Goal: Task Accomplishment & Management: Manage account settings

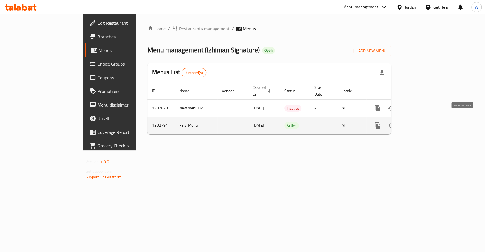
click at [422, 122] on icon "enhanced table" at bounding box center [418, 125] width 7 height 7
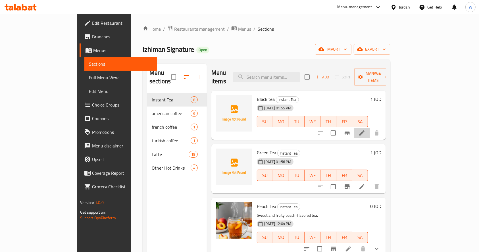
click at [370, 128] on li at bounding box center [362, 133] width 16 height 10
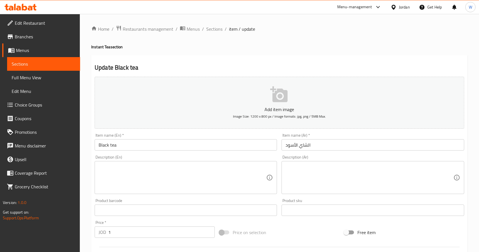
click at [43, 101] on link "Choice Groups" at bounding box center [41, 105] width 78 height 14
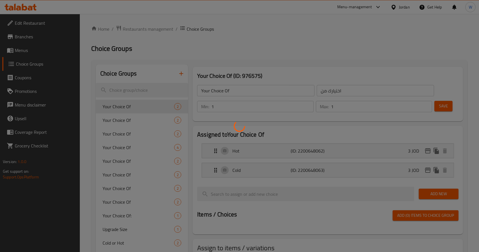
scroll to position [80, 0]
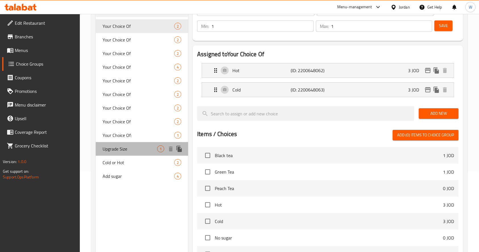
click at [133, 146] on span "Upgrade Size" at bounding box center [130, 149] width 55 height 7
type input "Upgrade Size"
type input "0"
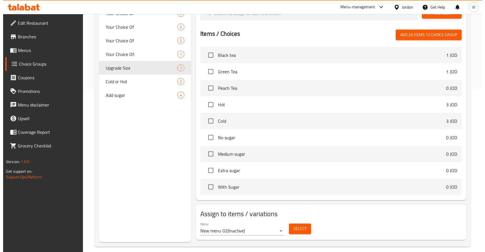
scroll to position [168, 0]
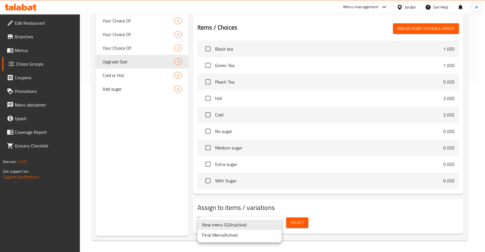
click at [214, 239] on li "Final Menu ( Active )" at bounding box center [240, 235] width 84 height 10
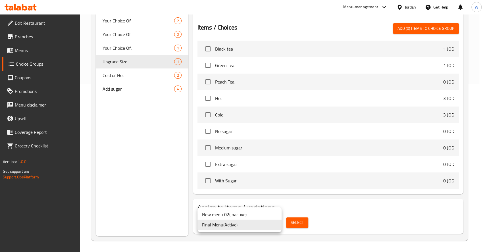
click at [238, 224] on li "Final Menu ( Active )" at bounding box center [240, 225] width 84 height 10
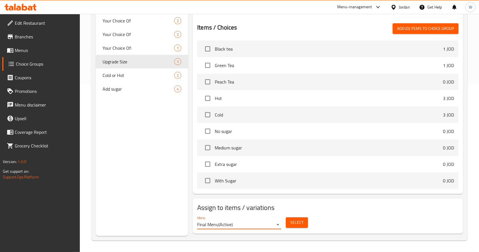
click at [291, 224] on span "Select" at bounding box center [296, 222] width 13 height 7
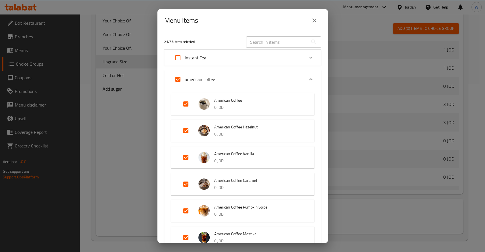
click at [177, 55] on input "Expand" at bounding box center [178, 58] width 14 height 14
checkbox input "true"
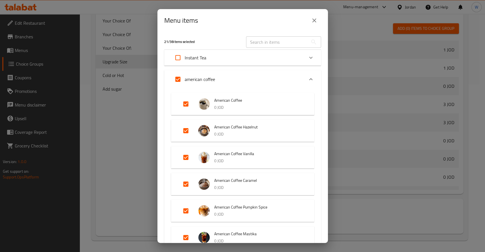
checkbox input "true"
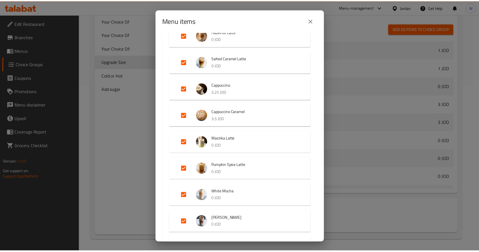
scroll to position [653, 0]
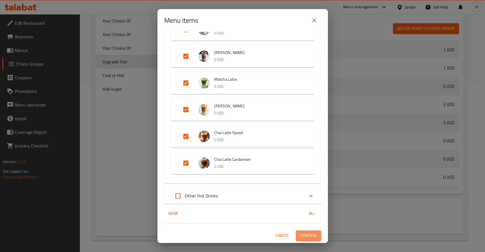
click at [300, 235] on span "Confirm" at bounding box center [308, 235] width 16 height 7
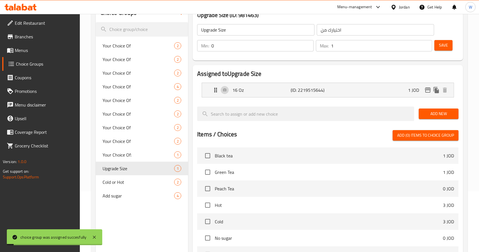
scroll to position [16, 0]
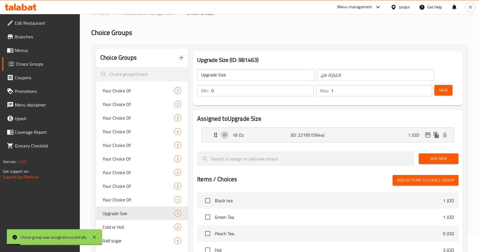
click at [25, 49] on span "Menus" at bounding box center [45, 50] width 61 height 7
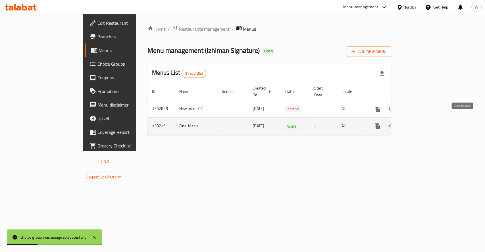
click at [422, 123] on icon "enhanced table" at bounding box center [418, 126] width 7 height 7
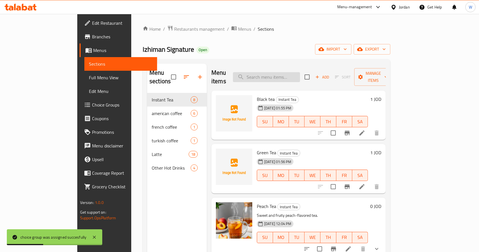
click at [284, 72] on input "search" at bounding box center [266, 77] width 67 height 10
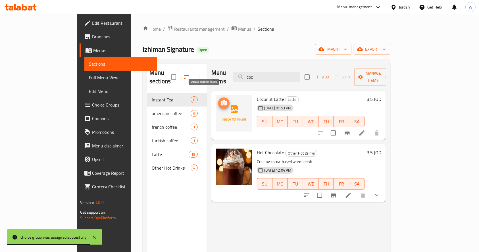
click at [221, 100] on icon "upload picture" at bounding box center [224, 102] width 6 height 5
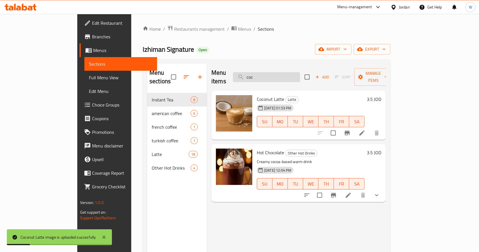
click at [299, 72] on input "coc" at bounding box center [266, 77] width 67 height 10
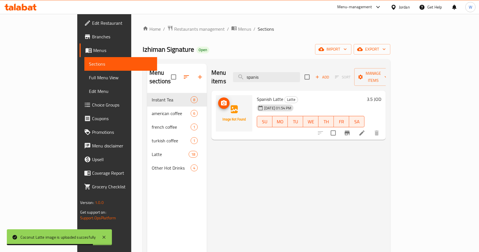
click at [221, 100] on icon "upload picture" at bounding box center [224, 103] width 7 height 7
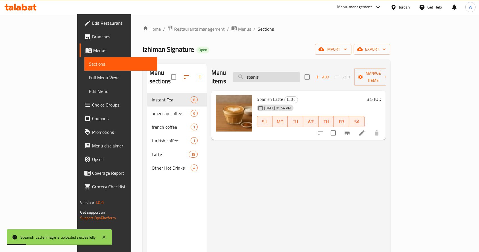
click at [286, 74] on input "spanis" at bounding box center [266, 77] width 67 height 10
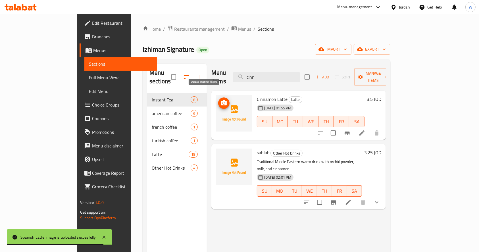
click at [221, 100] on icon "upload picture" at bounding box center [224, 103] width 7 height 7
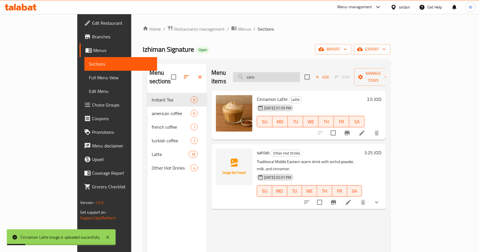
click at [299, 74] on input "cinn" at bounding box center [266, 77] width 67 height 10
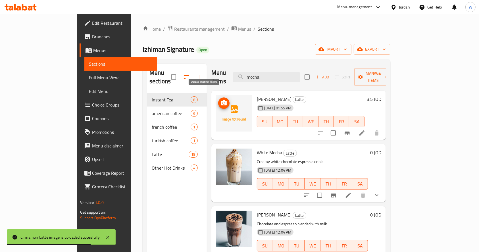
click at [221, 100] on icon "upload picture" at bounding box center [224, 103] width 7 height 7
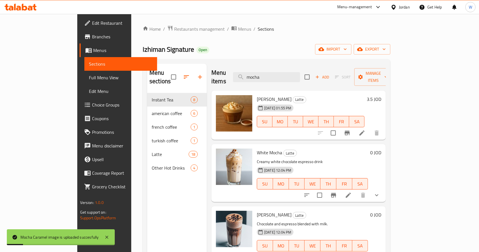
click at [314, 79] on div "Menu items mocha Add Sort Manage items" at bounding box center [298, 77] width 175 height 27
click at [300, 73] on input "mocha" at bounding box center [266, 77] width 67 height 10
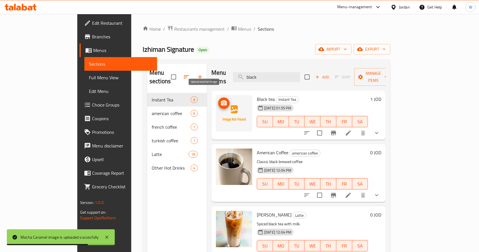
click at [221, 100] on icon "upload picture" at bounding box center [224, 102] width 6 height 5
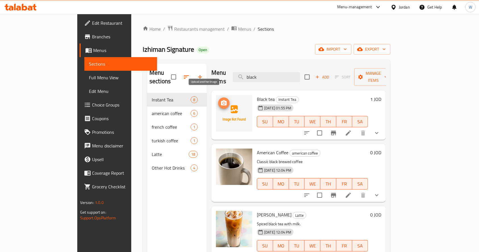
click at [221, 100] on icon "upload picture" at bounding box center [224, 103] width 7 height 7
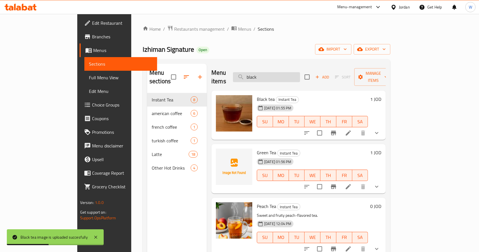
click at [281, 76] on input "black" at bounding box center [266, 77] width 67 height 10
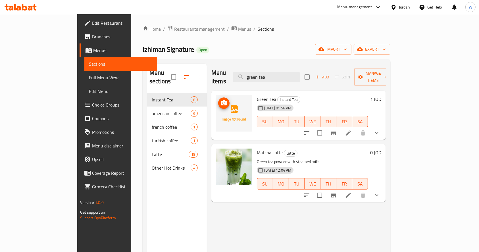
click at [221, 100] on icon "upload picture" at bounding box center [224, 103] width 7 height 7
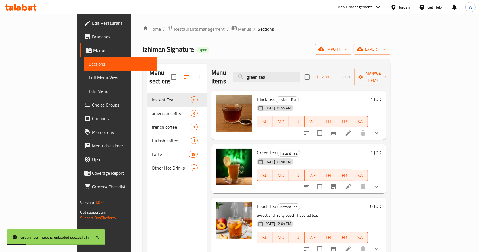
click at [298, 67] on div "Menu items green tea Add Sort Manage items" at bounding box center [298, 77] width 175 height 27
click at [298, 72] on input "green tea" at bounding box center [266, 77] width 67 height 10
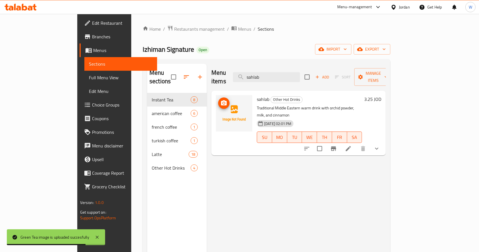
type input "sahlab"
click at [221, 100] on icon "upload picture" at bounding box center [224, 103] width 7 height 7
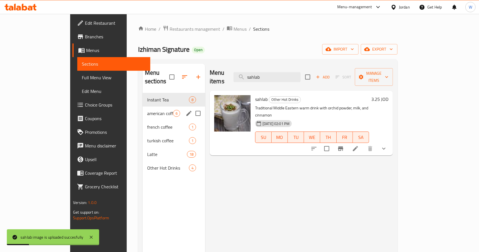
click at [147, 110] on span "american coffee" at bounding box center [160, 113] width 26 height 7
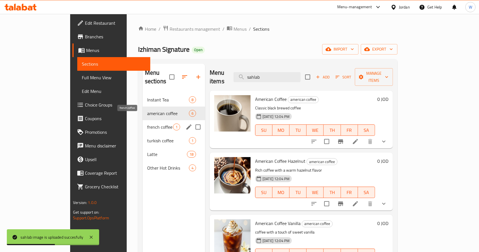
click at [147, 124] on span "french coffee" at bounding box center [160, 127] width 26 height 7
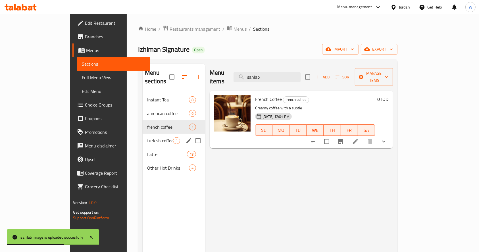
click at [143, 137] on div "turkish coffee 1" at bounding box center [174, 141] width 63 height 14
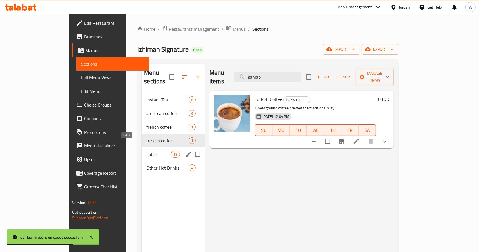
click at [146, 151] on span "Latte" at bounding box center [158, 154] width 24 height 7
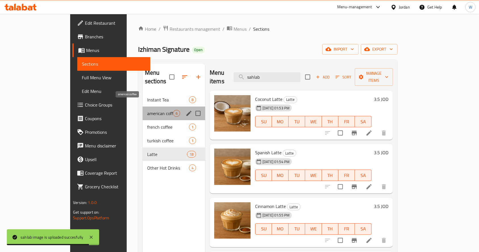
click at [147, 110] on span "american coffee" at bounding box center [160, 113] width 26 height 7
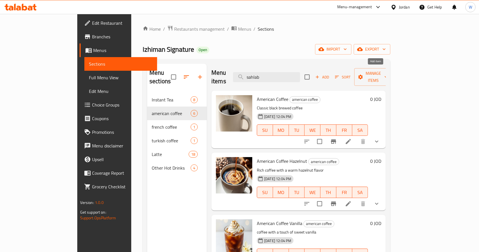
click at [330, 74] on span "Add" at bounding box center [322, 77] width 15 height 7
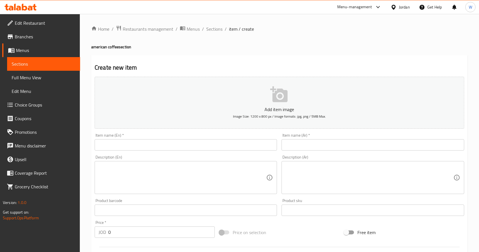
click at [24, 37] on span "Branches" at bounding box center [45, 36] width 61 height 7
